Goal: Transaction & Acquisition: Purchase product/service

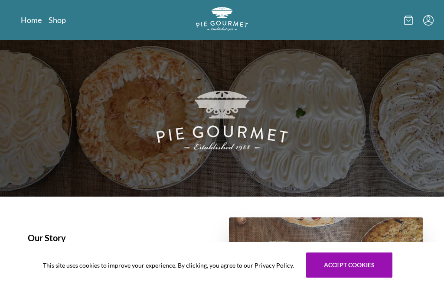
click at [54, 17] on link "Shop" at bounding box center [57, 20] width 17 height 10
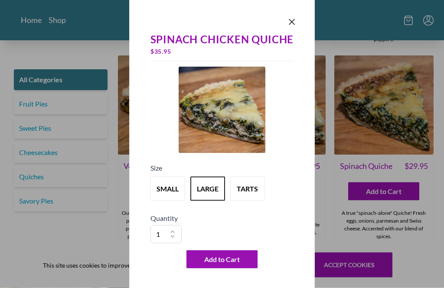
scroll to position [618, 0]
click at [248, 201] on button "tarts" at bounding box center [247, 189] width 35 height 24
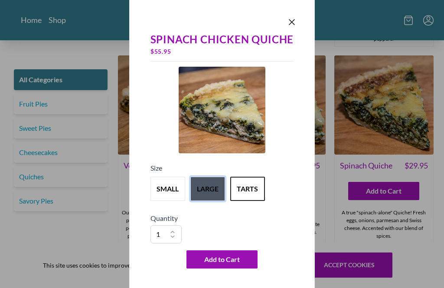
click at [209, 201] on button "large" at bounding box center [207, 189] width 35 height 24
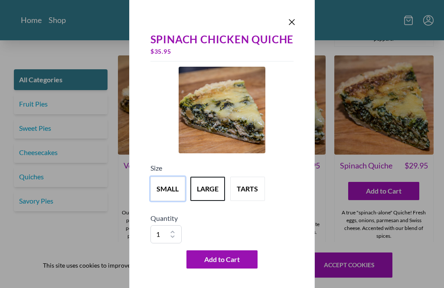
click at [168, 201] on button "small" at bounding box center [167, 189] width 35 height 24
click at [291, 25] on icon "Close panel" at bounding box center [291, 22] width 5 height 5
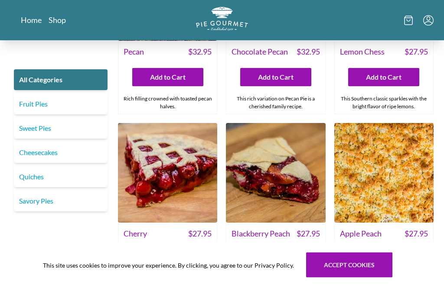
scroll to position [1991, 0]
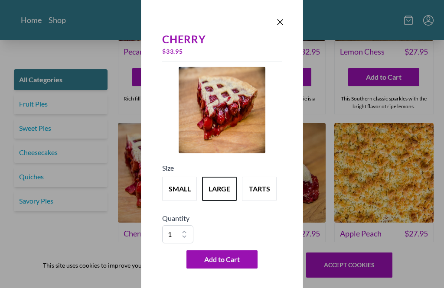
click at [282, 27] on icon "Close panel" at bounding box center [280, 22] width 10 height 10
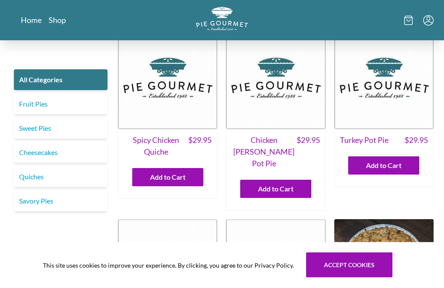
scroll to position [0, 0]
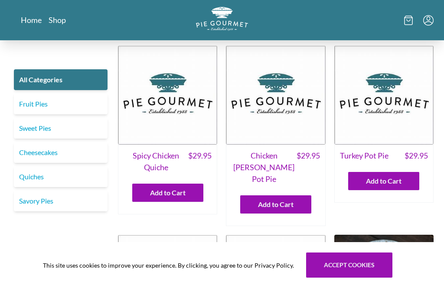
click at [32, 17] on link "Home" at bounding box center [31, 20] width 21 height 10
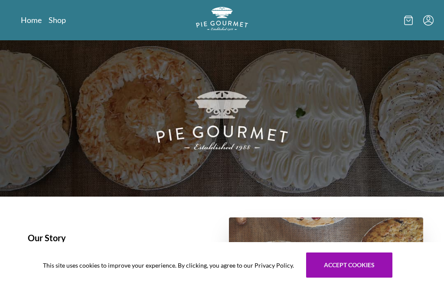
click at [411, 19] on icon at bounding box center [408, 21] width 9 height 10
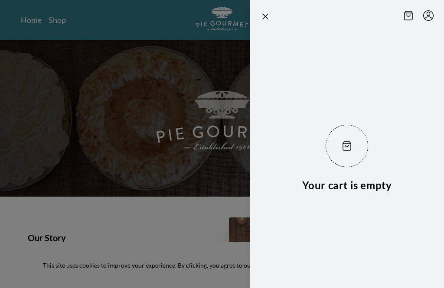
click at [190, 142] on div at bounding box center [222, 144] width 444 height 288
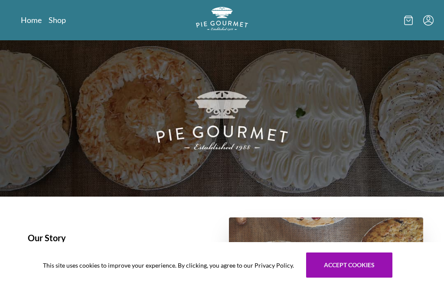
click at [433, 16] on icon "Menu" at bounding box center [428, 20] width 10 height 10
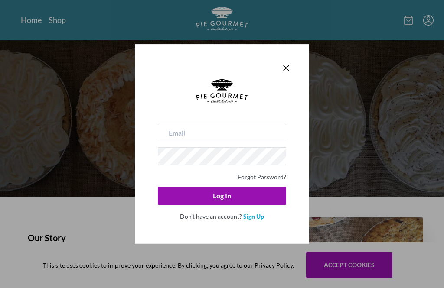
click at [291, 60] on div "Forgot Password? Log In Don't have an account? Sign Up" at bounding box center [222, 144] width 174 height 200
click at [291, 71] on icon "Close panel" at bounding box center [286, 68] width 10 height 10
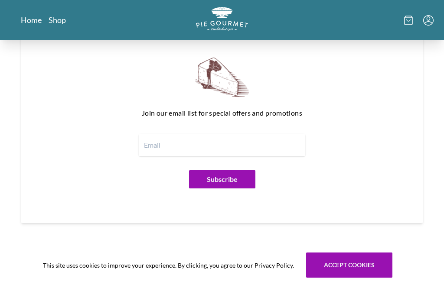
scroll to position [997, 0]
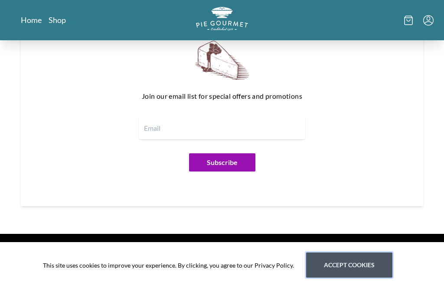
click at [340, 278] on button "Accept cookies" at bounding box center [349, 265] width 86 height 25
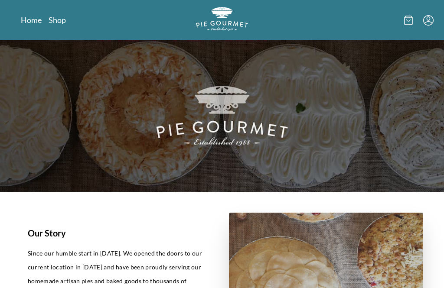
scroll to position [0, 0]
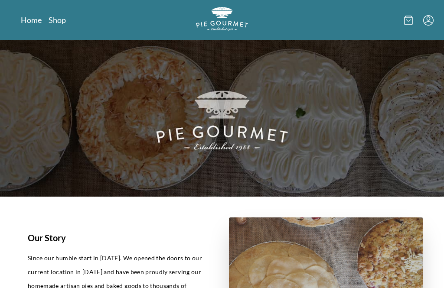
click at [57, 17] on link "Shop" at bounding box center [57, 20] width 17 height 10
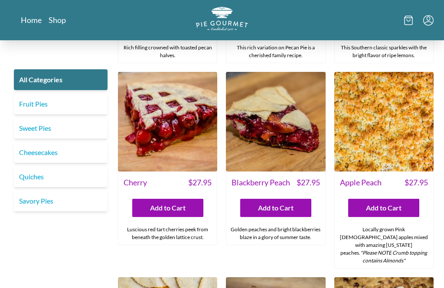
scroll to position [2041, 0]
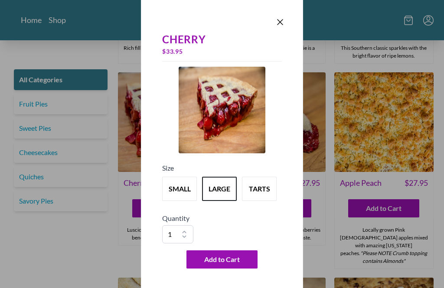
click at [279, 21] on icon "Close panel" at bounding box center [280, 22] width 5 height 5
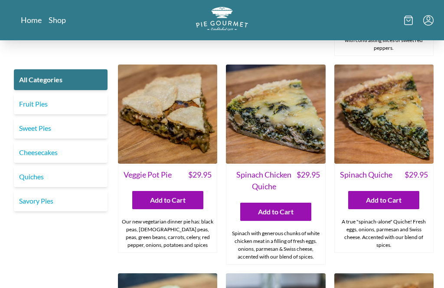
scroll to position [610, 0]
